Goal: Task Accomplishment & Management: Use online tool/utility

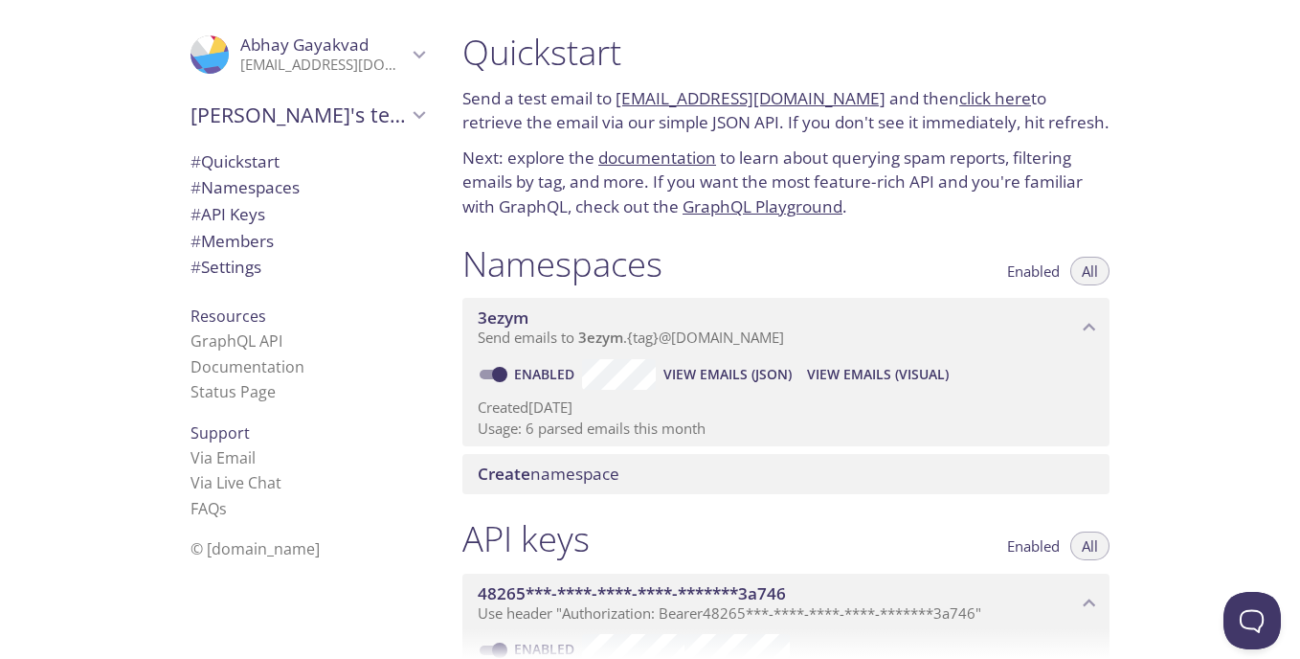
drag, startPoint x: 614, startPoint y: 92, endPoint x: 858, endPoint y: 98, distance: 244.2
click at [858, 98] on p "Send a test email to [EMAIL_ADDRESS][DOMAIN_NAME] and then click here to retrie…" at bounding box center [785, 110] width 647 height 49
copy p "[EMAIL_ADDRESS][DOMAIN_NAME]"
click at [740, 382] on span "View Emails (JSON)" at bounding box center [727, 374] width 128 height 23
click at [867, 377] on span "View Emails (Visual)" at bounding box center [878, 374] width 142 height 23
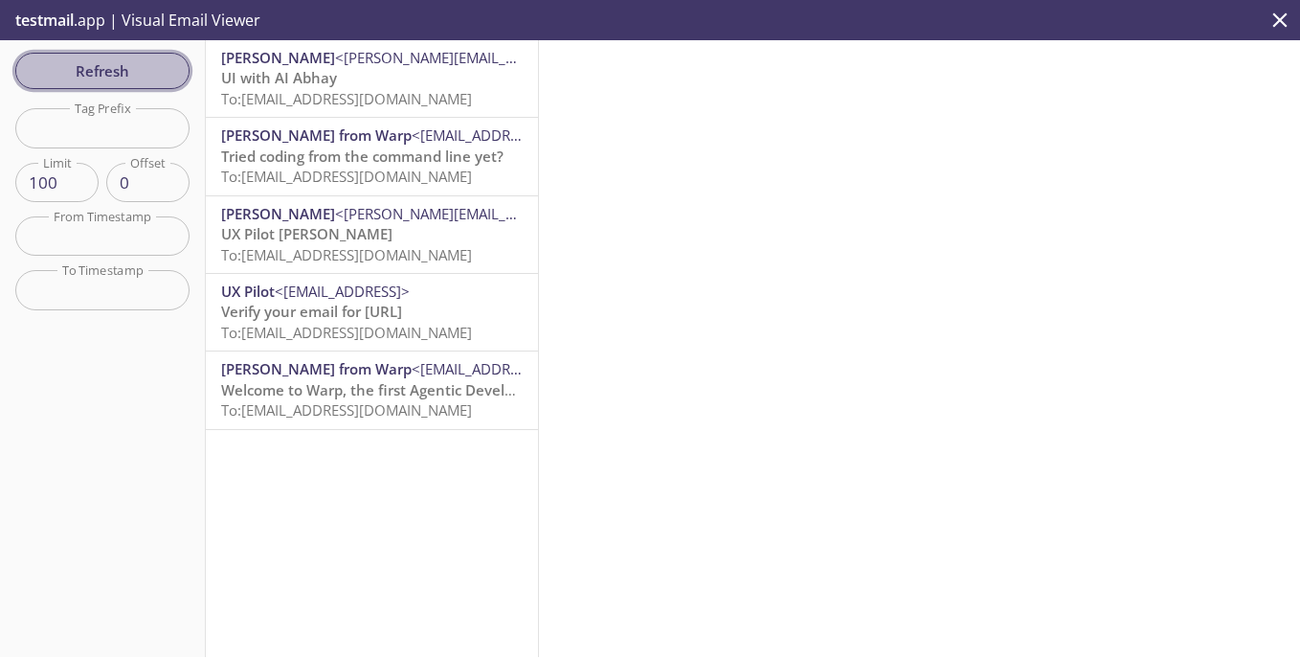
click at [117, 66] on span "Refresh" at bounding box center [103, 70] width 144 height 25
click at [743, 319] on div at bounding box center [919, 348] width 761 height 617
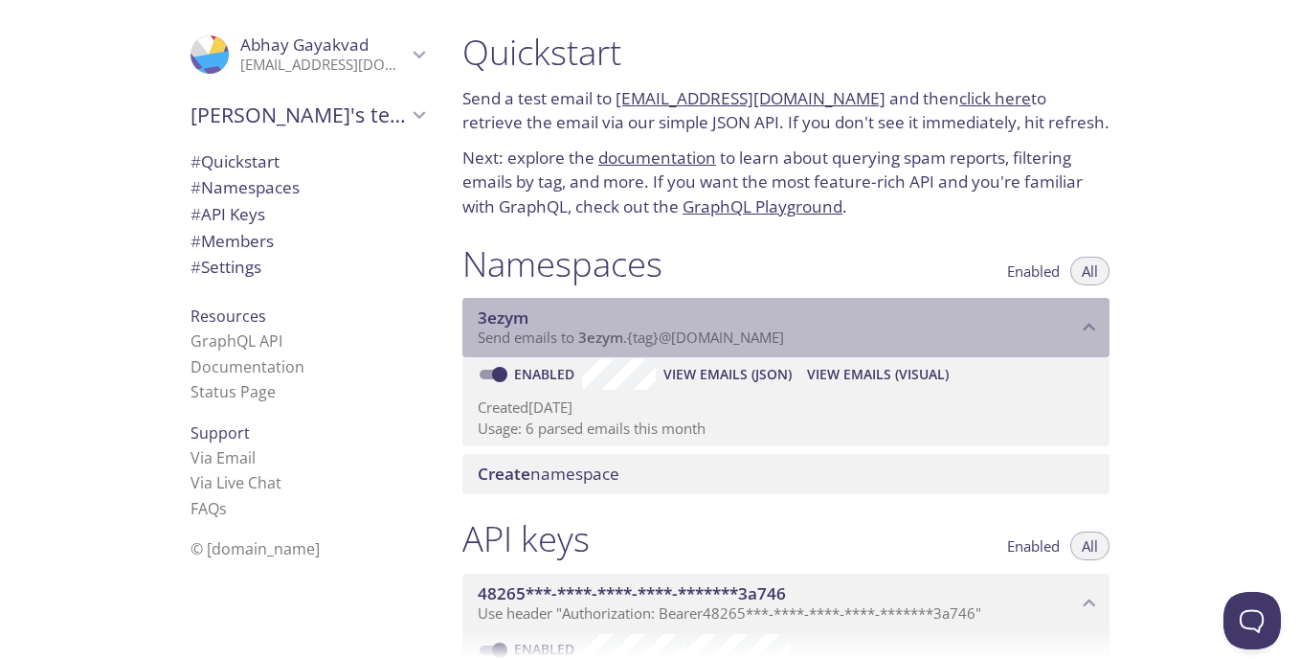
click at [1016, 334] on p "Send emails to 3ezym . {tag} @inbox.testmail.app" at bounding box center [777, 337] width 599 height 19
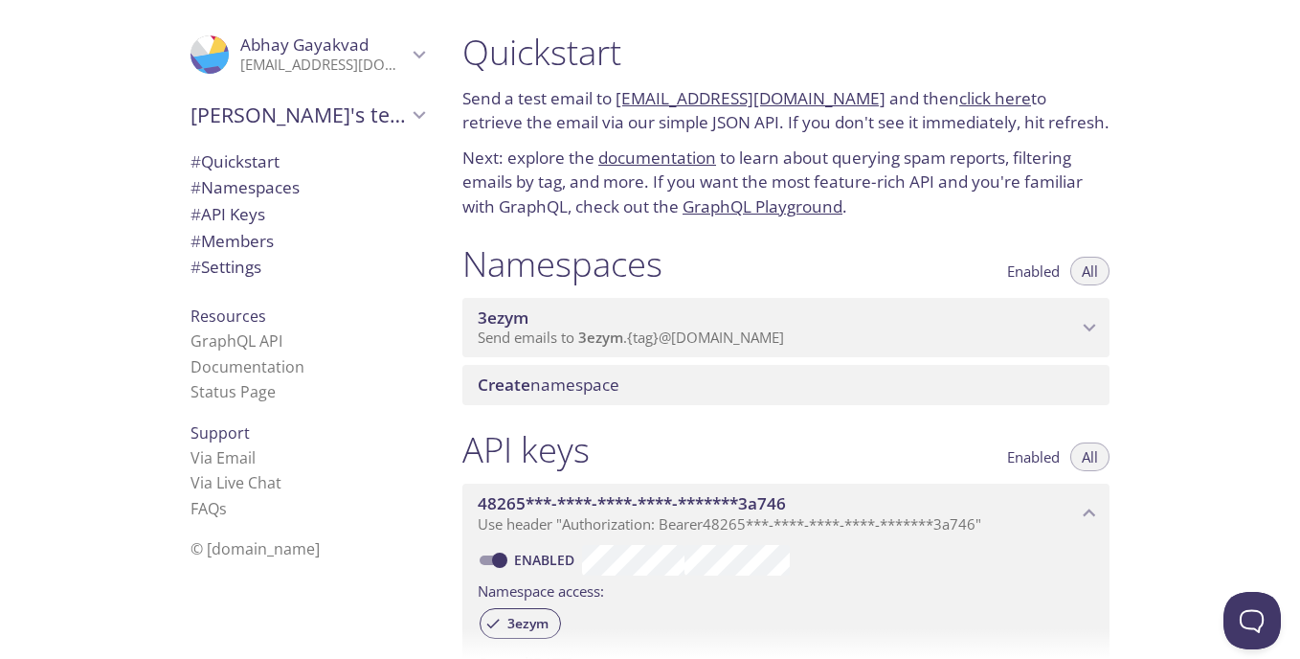
click at [1015, 334] on p "Send emails to 3ezym . {tag} @inbox.testmail.app" at bounding box center [777, 337] width 599 height 19
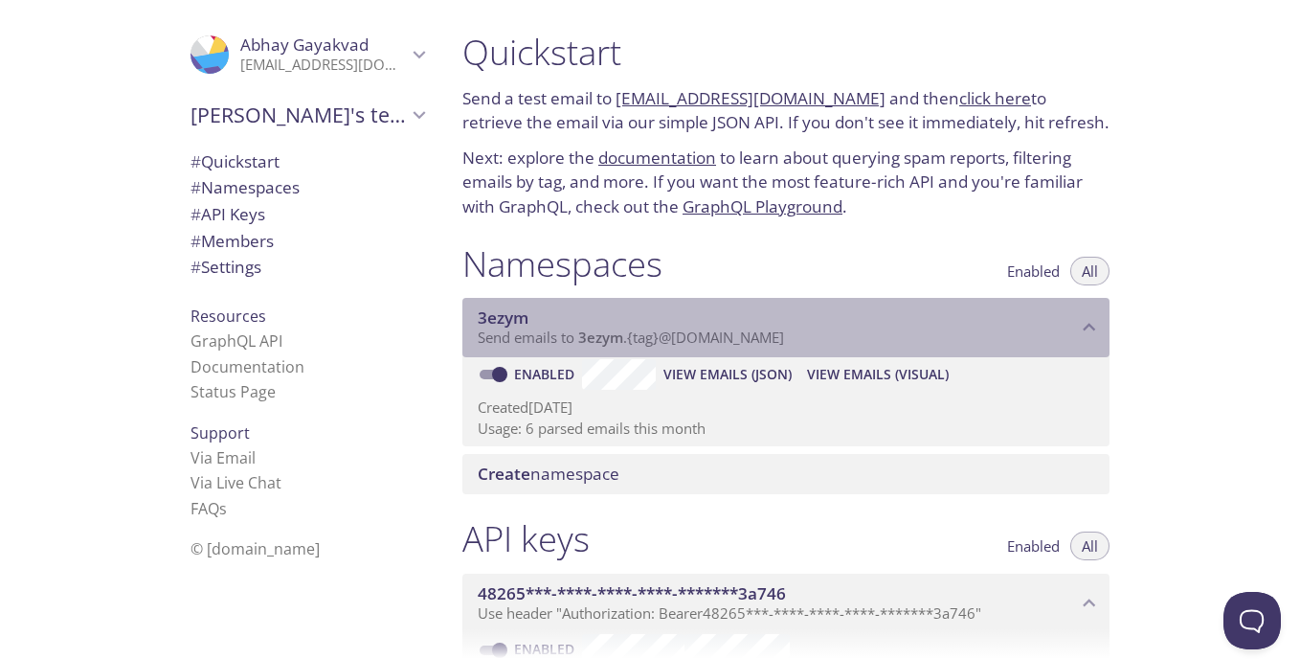
drag, startPoint x: 798, startPoint y: 333, endPoint x: 543, endPoint y: 330, distance: 255.6
click at [543, 330] on p "Send emails to 3ezym . {tag} @inbox.testmail.app" at bounding box center [777, 337] width 599 height 19
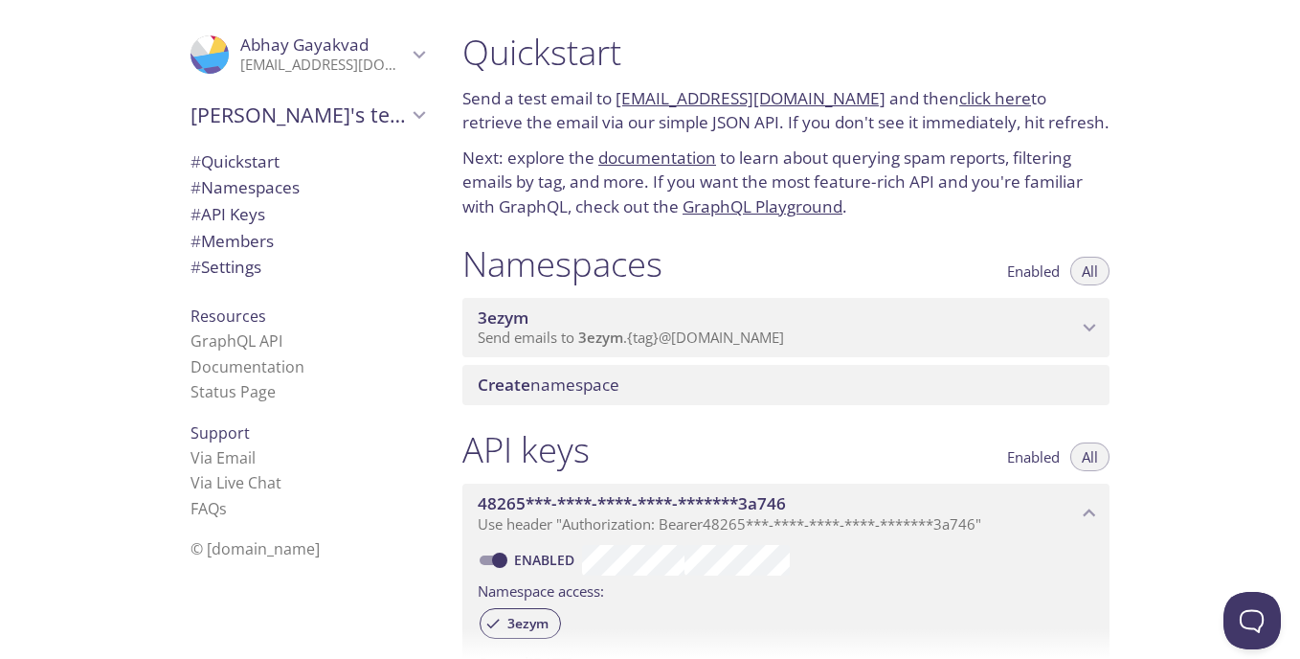
drag, startPoint x: 537, startPoint y: 333, endPoint x: 474, endPoint y: 339, distance: 63.4
click at [474, 339] on div "3ezym Send emails to 3ezym . {tag} @inbox.testmail.app" at bounding box center [785, 327] width 647 height 59
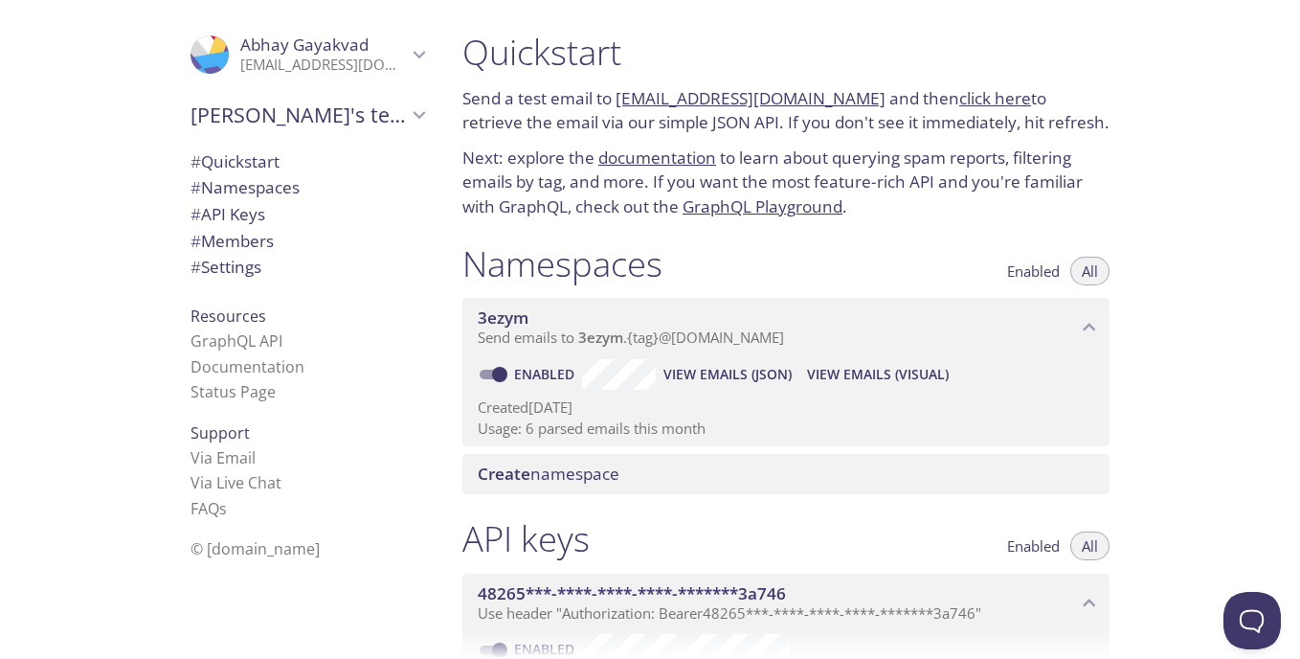
click at [960, 108] on link "click here" at bounding box center [995, 98] width 72 height 22
click at [501, 372] on input "Enabled" at bounding box center [499, 374] width 69 height 23
click at [481, 374] on input "Disabled" at bounding box center [484, 374] width 69 height 23
checkbox input "true"
drag, startPoint x: 860, startPoint y: 98, endPoint x: 618, endPoint y: 83, distance: 242.6
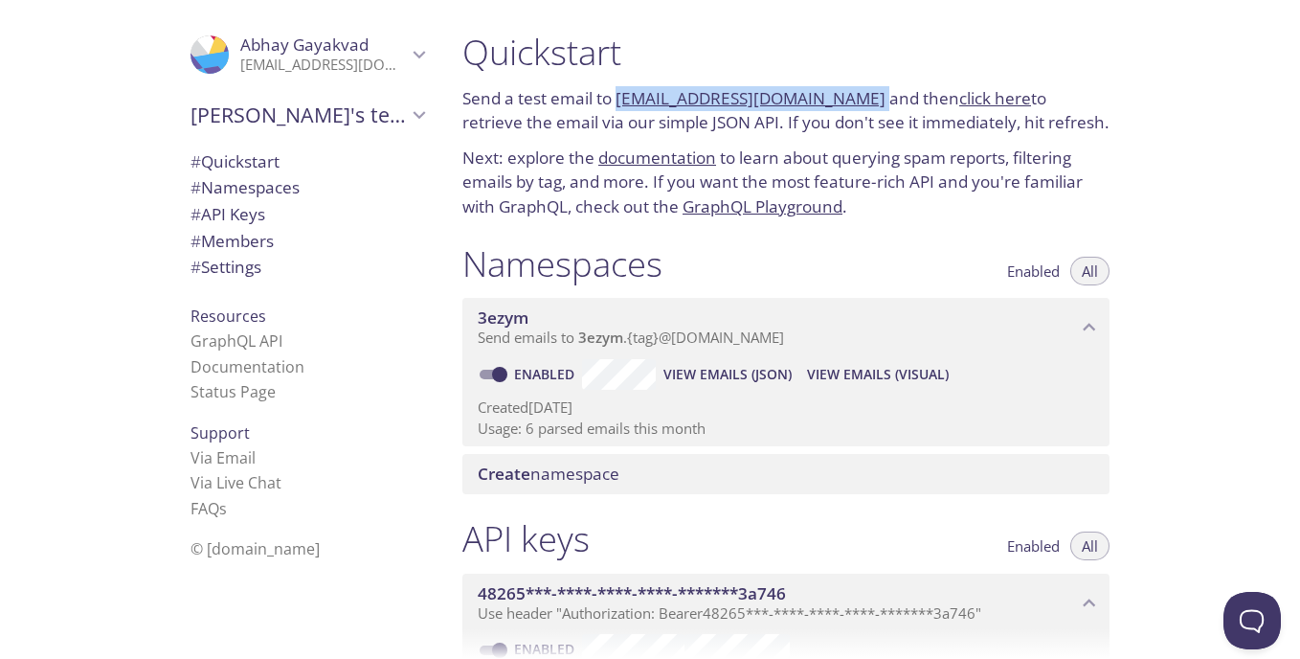
click at [618, 83] on div "Quickstart Send a test email to 3ezym.test@inbox.testmail.app and then click he…" at bounding box center [786, 125] width 678 height 212
copy p "[EMAIL_ADDRESS][DOMAIN_NAME]"
click at [1238, 366] on div "Quickstart Send a test email to 3ezym.test@inbox.testmail.app and then click he…" at bounding box center [873, 329] width 853 height 659
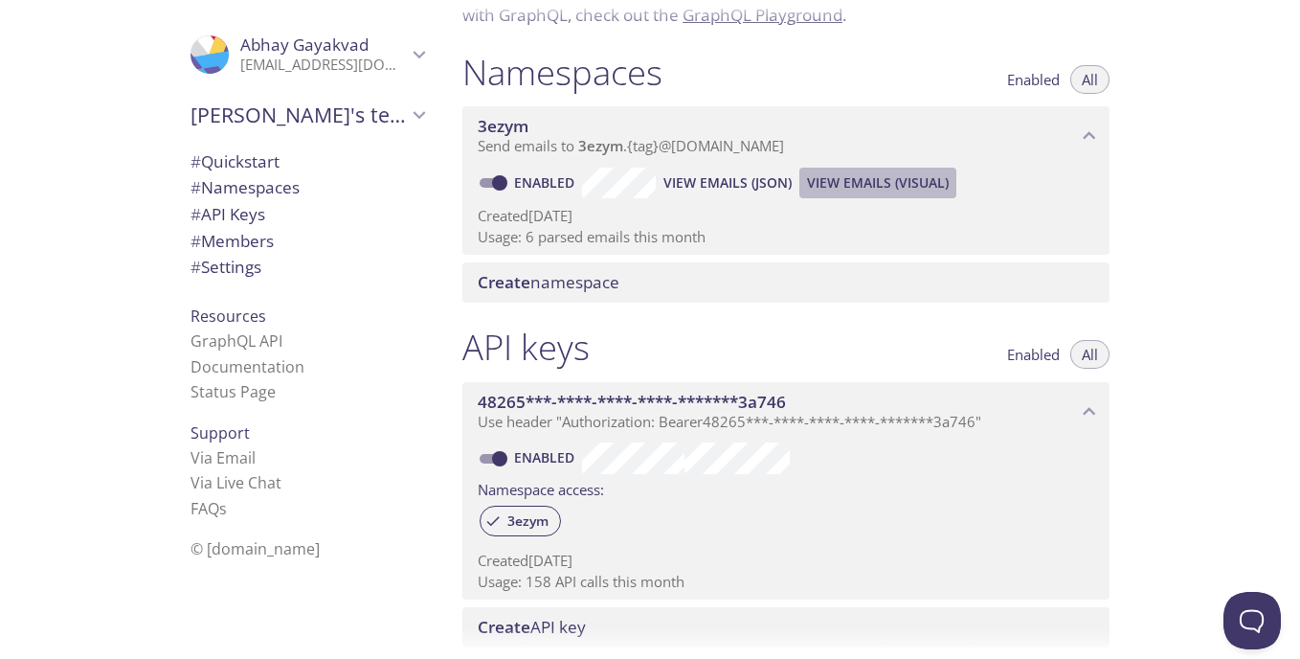
click at [829, 171] on span "View Emails (Visual)" at bounding box center [878, 182] width 142 height 23
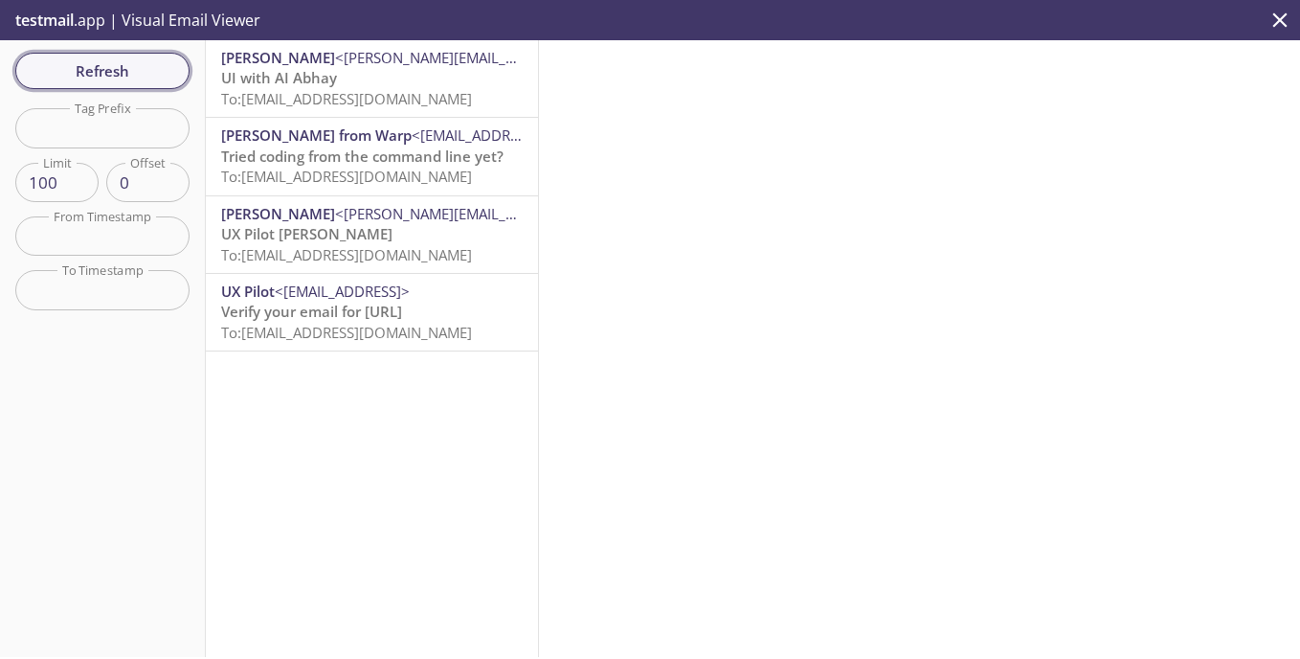
click at [83, 63] on span "Refresh" at bounding box center [103, 70] width 144 height 25
click at [160, 70] on span "Refresh" at bounding box center [103, 70] width 144 height 25
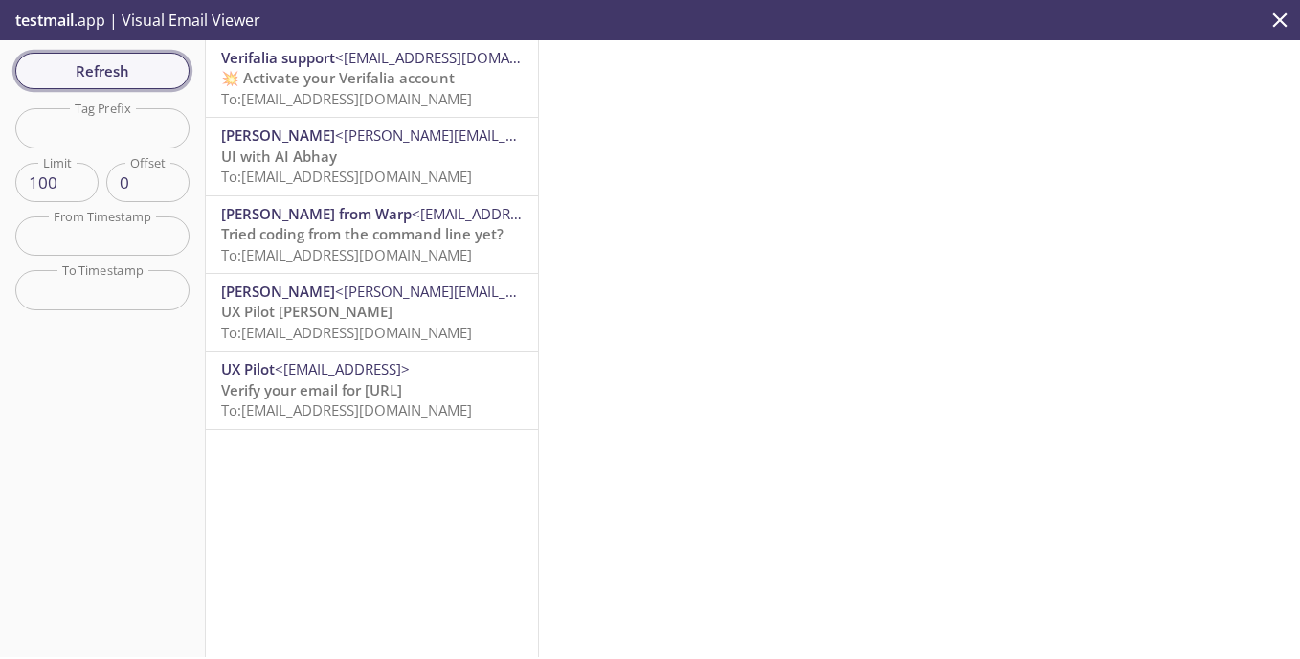
click at [90, 74] on span "Refresh" at bounding box center [103, 70] width 144 height 25
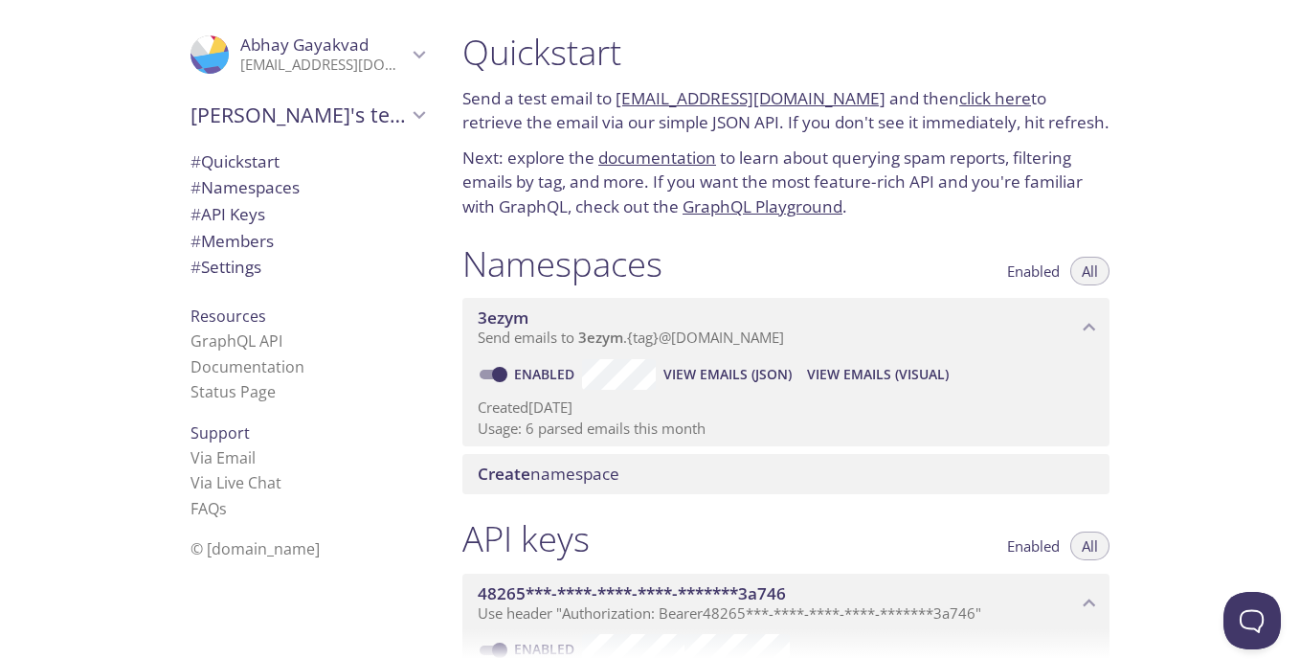
click at [983, 97] on link "click here" at bounding box center [995, 98] width 72 height 22
